Goal: Information Seeking & Learning: Learn about a topic

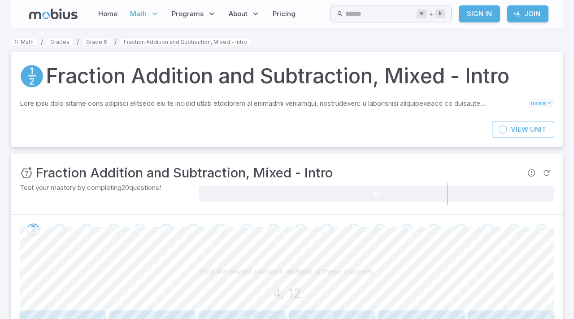
click at [41, 13] on icon at bounding box center [53, 14] width 48 height 11
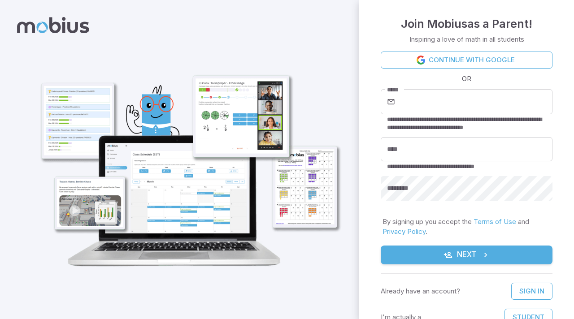
click at [423, 114] on div "**********" at bounding box center [467, 110] width 172 height 43
click at [468, 63] on link "Continue with Google" at bounding box center [467, 60] width 172 height 17
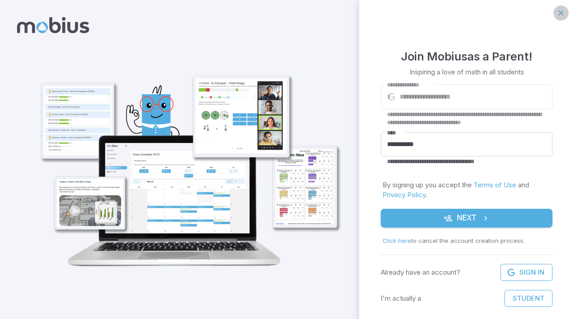
click at [561, 13] on icon "button" at bounding box center [561, 13] width 9 height 9
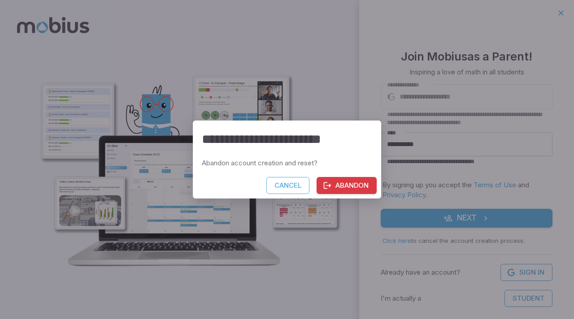
click at [487, 217] on div "**********" at bounding box center [287, 159] width 574 height 319
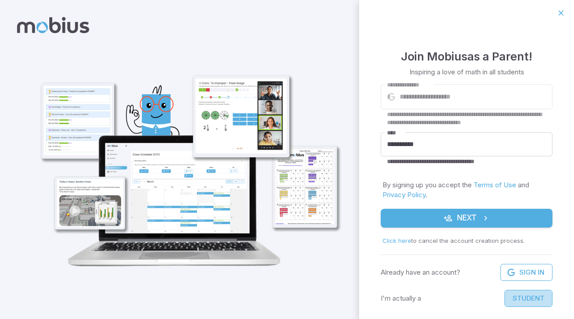
click at [524, 299] on button "Student" at bounding box center [529, 298] width 48 height 17
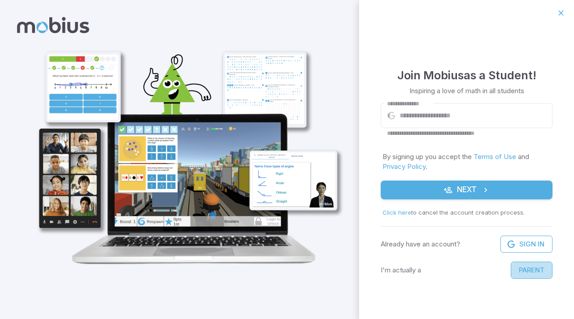
click at [524, 270] on button "Parent" at bounding box center [532, 270] width 42 height 17
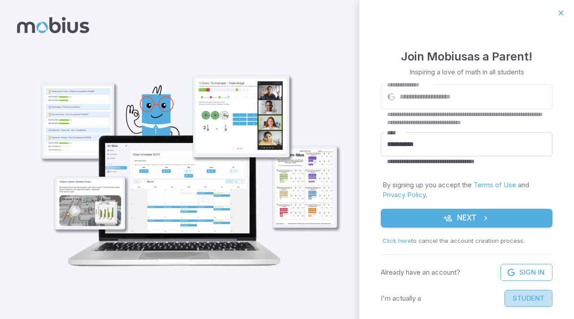
click at [520, 290] on button "Student" at bounding box center [529, 298] width 48 height 17
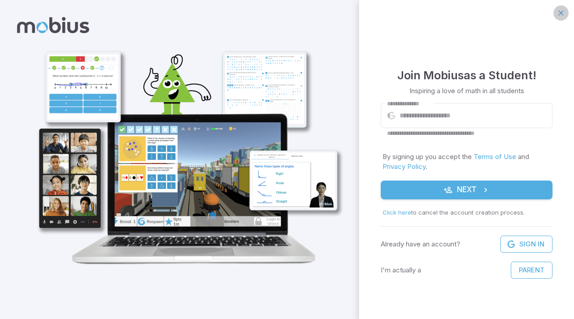
click at [567, 12] on button "button" at bounding box center [561, 12] width 15 height 15
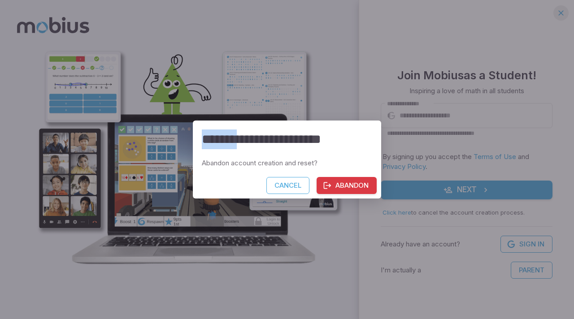
click at [567, 12] on div "**********" at bounding box center [287, 159] width 574 height 319
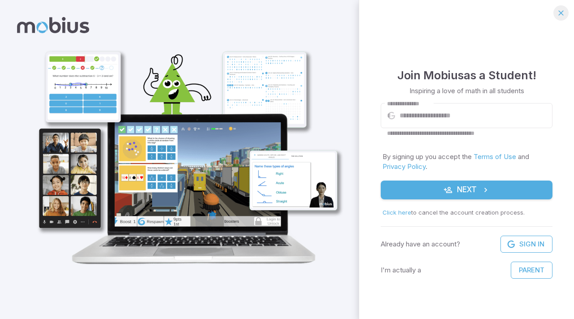
click at [566, 14] on button "button" at bounding box center [561, 12] width 15 height 15
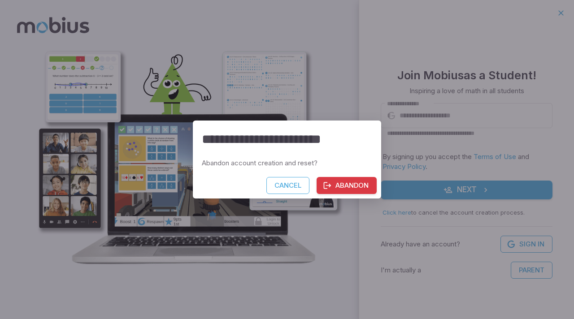
click at [335, 192] on button "Abandon" at bounding box center [347, 185] width 60 height 17
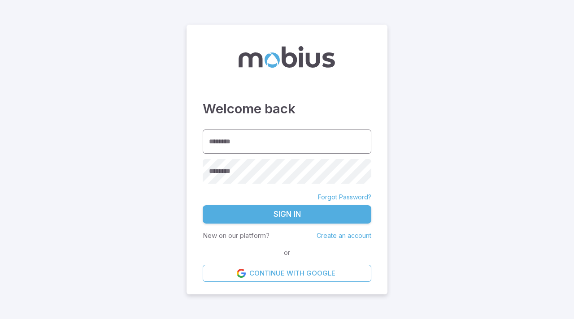
type input "**********"
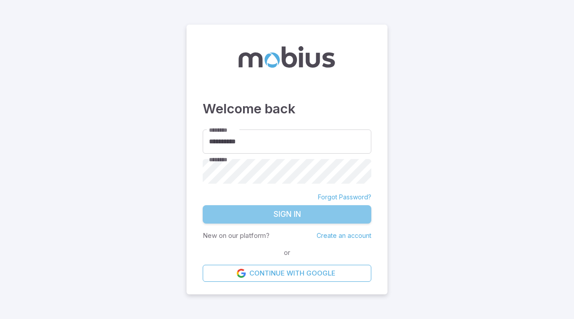
click at [306, 216] on button "Sign In" at bounding box center [287, 214] width 169 height 19
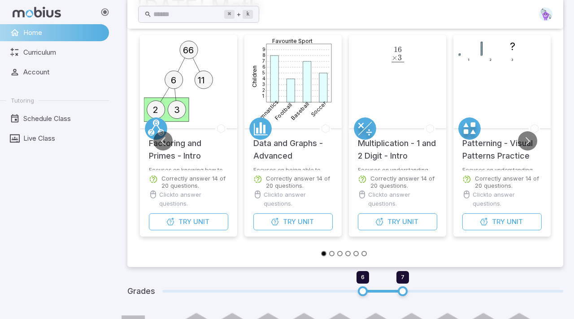
scroll to position [58, 0]
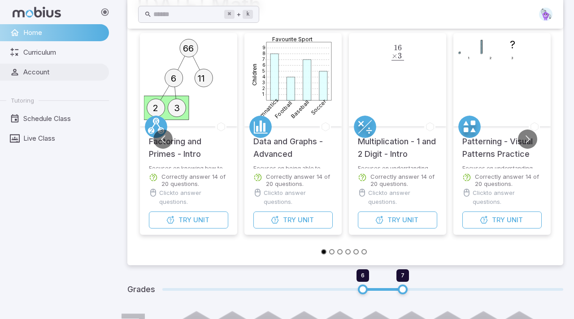
click at [36, 64] on link "Account" at bounding box center [54, 72] width 109 height 17
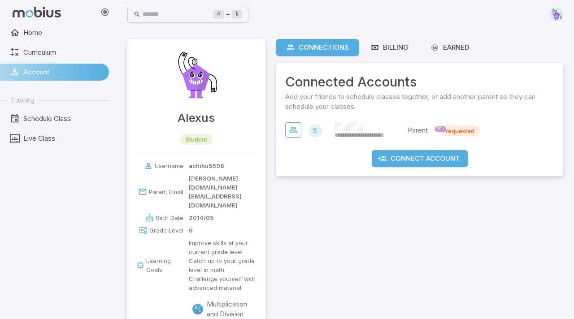
scroll to position [0, 0]
click at [376, 52] on icon at bounding box center [375, 48] width 9 height 9
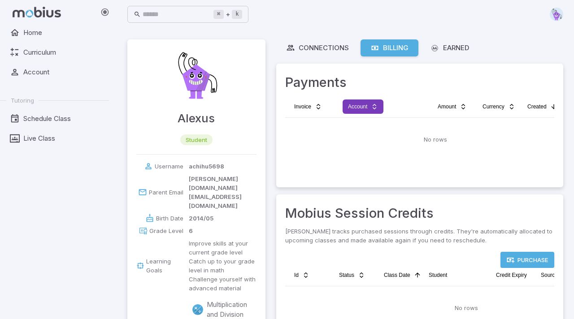
click at [370, 105] on html "Home Curriculum Account Tutoring Schedule Class Live Class ⌘ + k ​ Alexus stude…" at bounding box center [287, 251] width 574 height 503
click at [458, 46] on html "Home Curriculum Account Tutoring Schedule Class Live Class ⌘ + k ​ Alexus stude…" at bounding box center [287, 251] width 574 height 503
click at [463, 44] on div "Earned" at bounding box center [449, 48] width 39 height 10
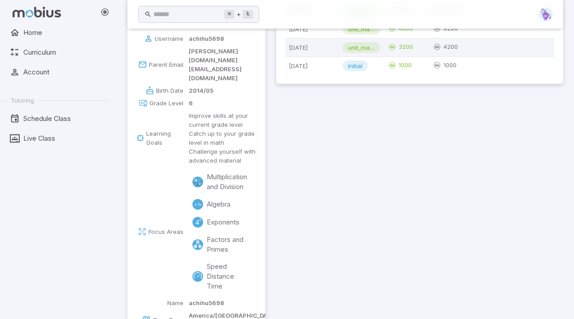
scroll to position [148, 0]
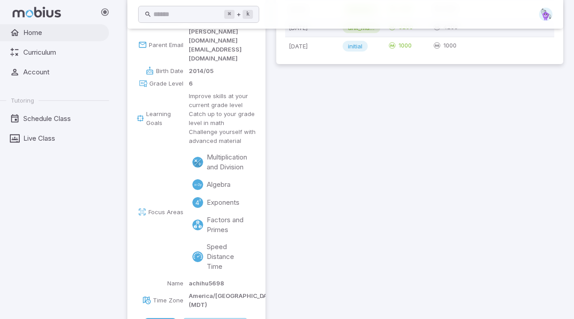
click at [36, 34] on span "Home" at bounding box center [62, 33] width 79 height 10
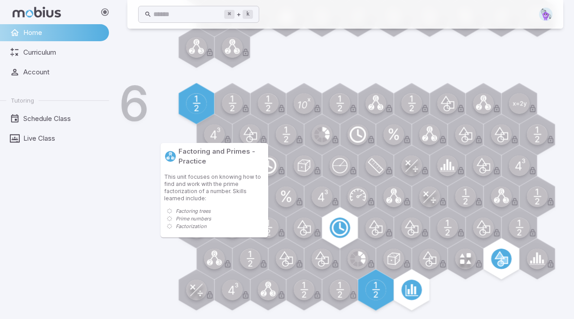
scroll to position [591, 0]
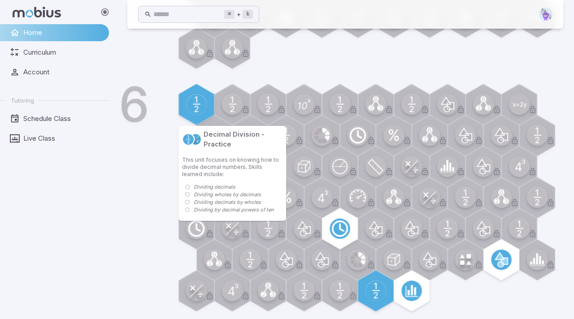
click at [230, 100] on circle at bounding box center [232, 104] width 21 height 21
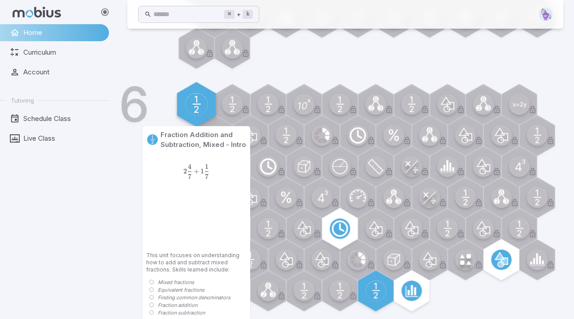
click at [201, 110] on circle at bounding box center [196, 104] width 22 height 22
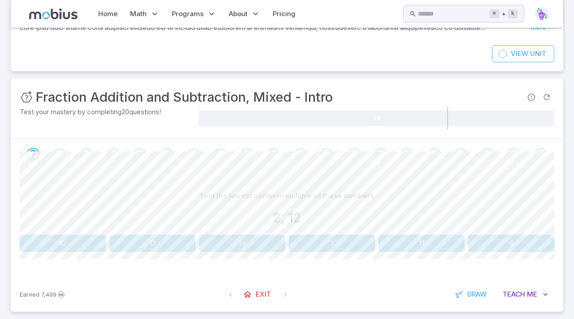
scroll to position [70, 0]
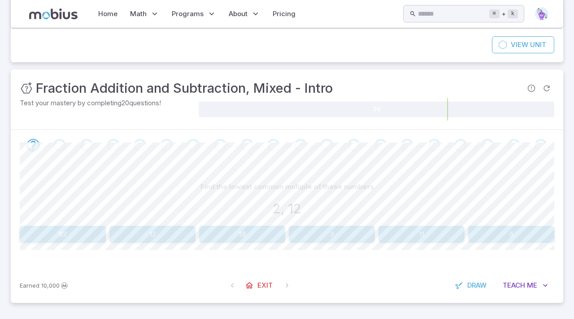
click at [139, 231] on button "12" at bounding box center [152, 234] width 86 height 17
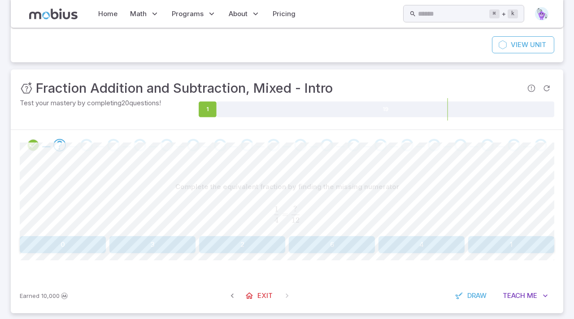
click at [173, 235] on div "Complete the equivalent fraction by finding the missing numerator 1 4 = ? 12 \f…" at bounding box center [287, 216] width 535 height 75
click at [172, 256] on div "Complete the equivalent fraction by finding the missing numerator 1 4 = ? 12 \f…" at bounding box center [287, 220] width 535 height 118
click at [171, 246] on button "3" at bounding box center [152, 244] width 86 height 17
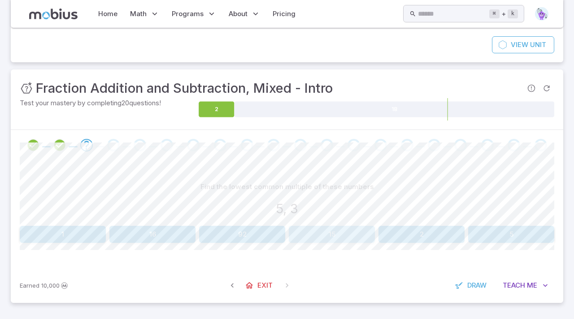
click at [345, 233] on button "15" at bounding box center [332, 234] width 86 height 17
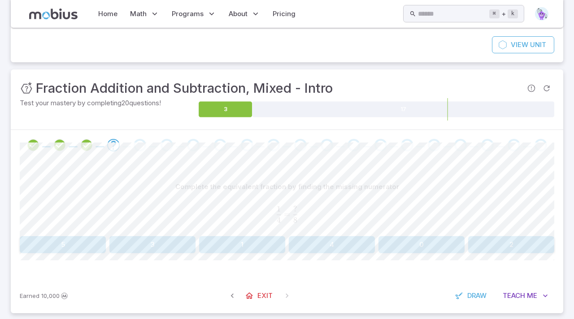
click at [485, 247] on button "2" at bounding box center [511, 244] width 86 height 17
click at [266, 246] on button "15" at bounding box center [242, 244] width 86 height 17
click at [509, 247] on button "22" at bounding box center [511, 244] width 86 height 17
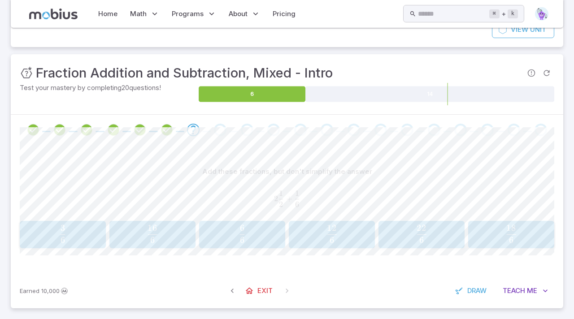
scroll to position [90, 0]
